Goal: Task Accomplishment & Management: Use online tool/utility

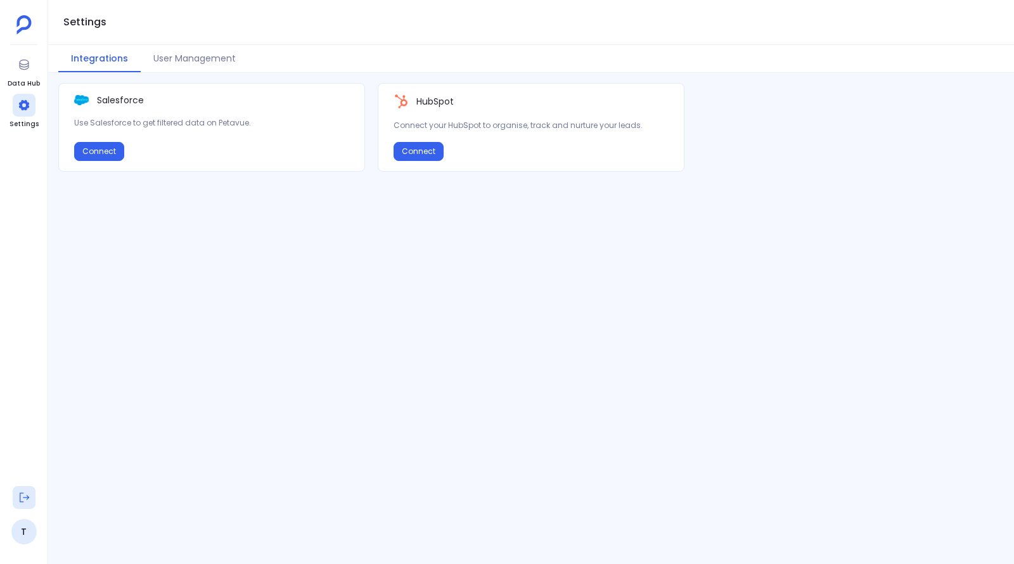
click at [22, 499] on icon at bounding box center [24, 497] width 13 height 13
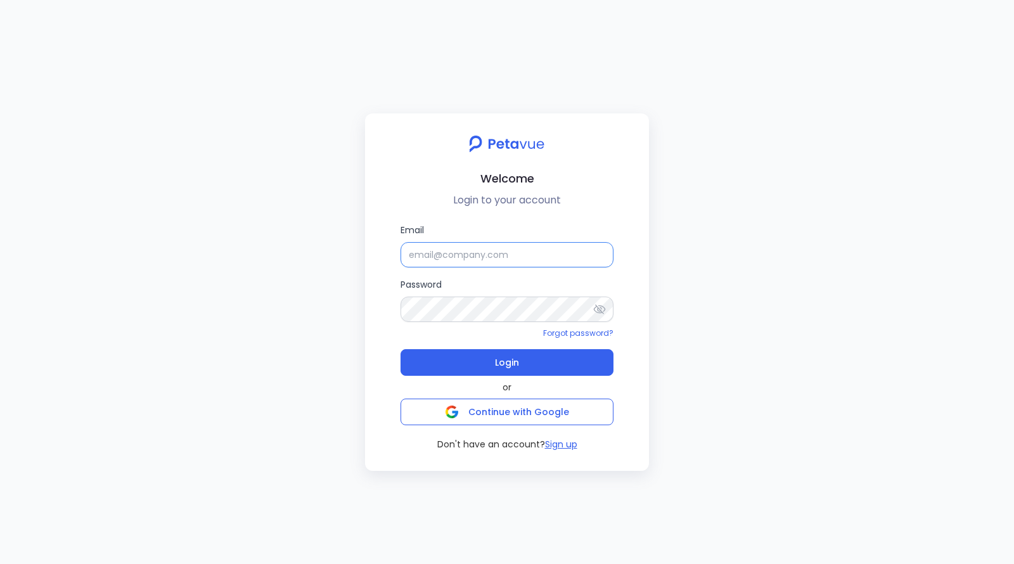
type input "[EMAIL_ADDRESS][DOMAIN_NAME]"
